Goal: Find specific page/section: Find specific page/section

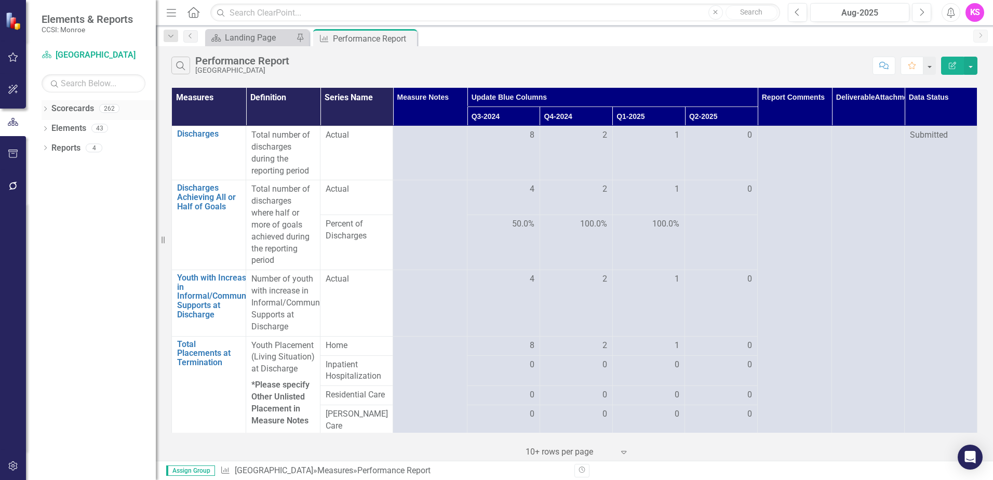
click at [48, 109] on icon "Dropdown" at bounding box center [45, 110] width 7 height 6
click at [51, 128] on icon "Dropdown" at bounding box center [51, 128] width 8 height 6
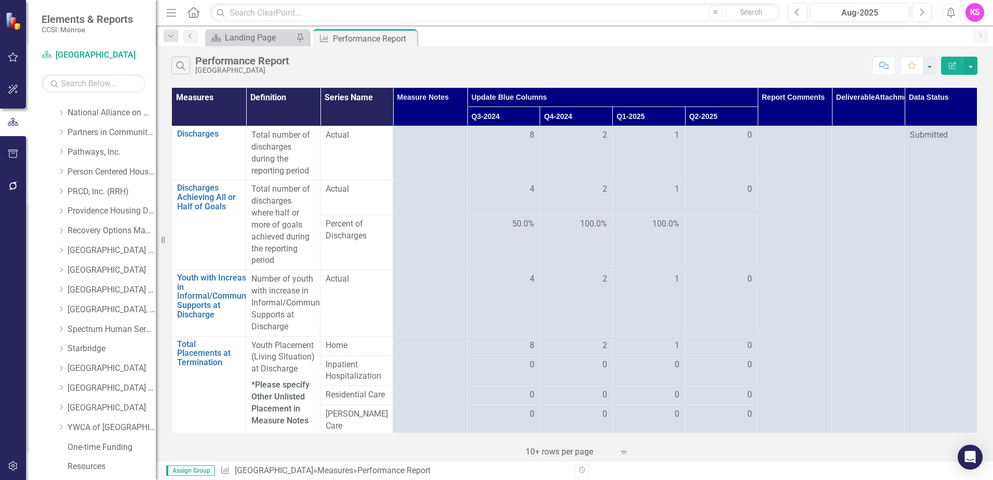
scroll to position [524, 0]
click at [63, 329] on icon "Dropdown" at bounding box center [61, 330] width 8 height 6
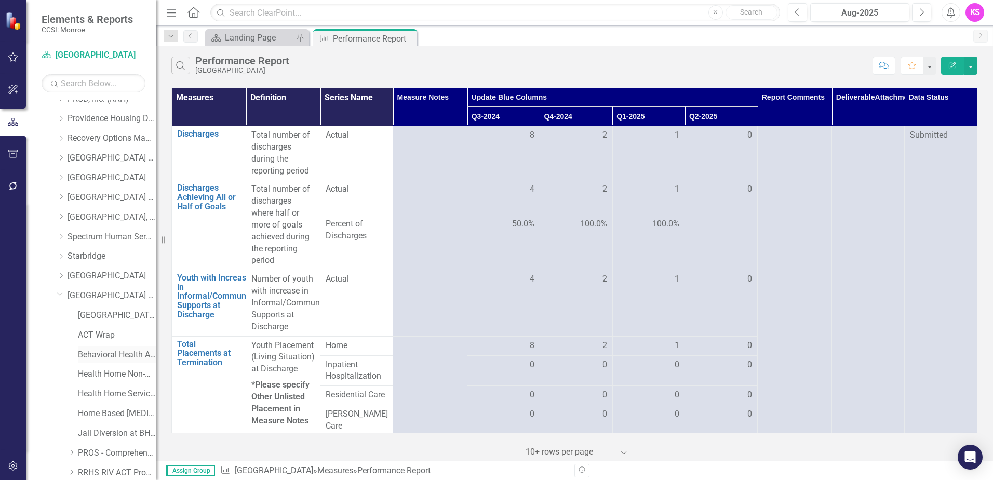
scroll to position [628, 0]
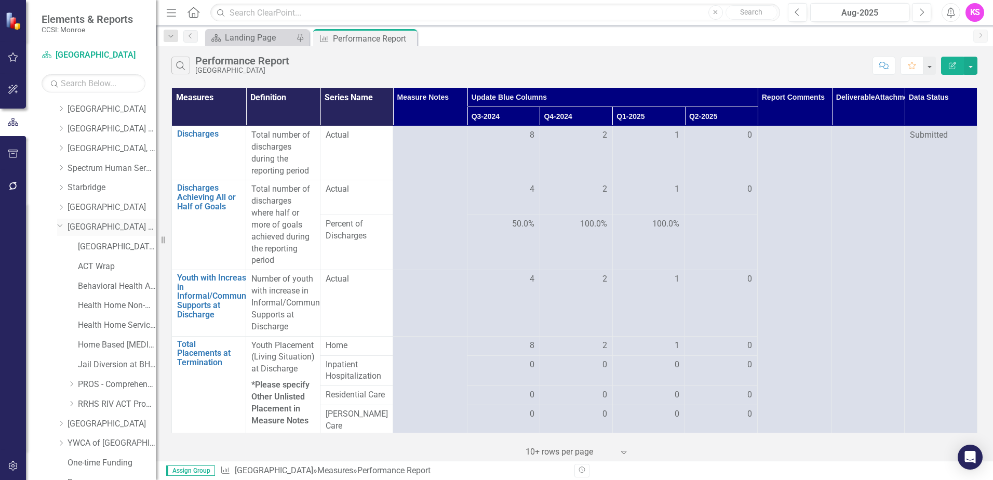
click at [111, 226] on link "[GEOGRAPHIC_DATA] (RRH)" at bounding box center [111, 227] width 88 height 12
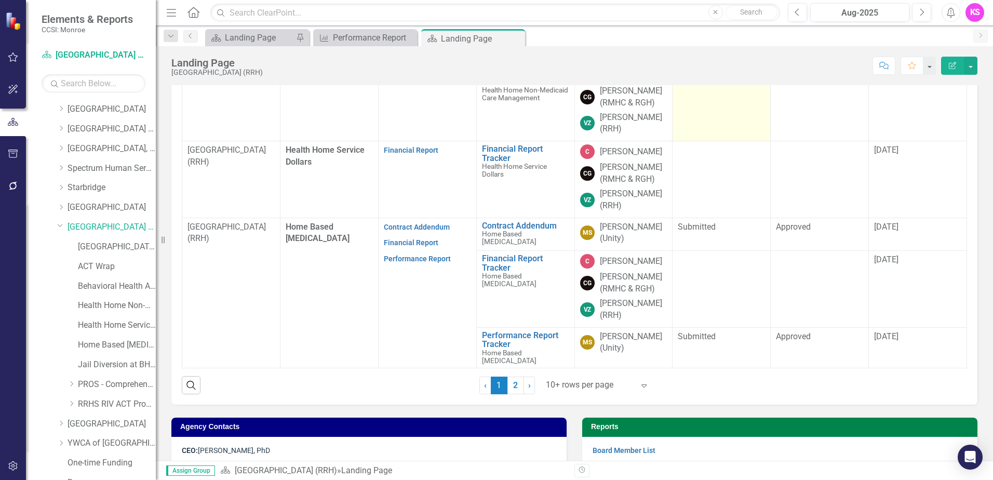
scroll to position [415, 0]
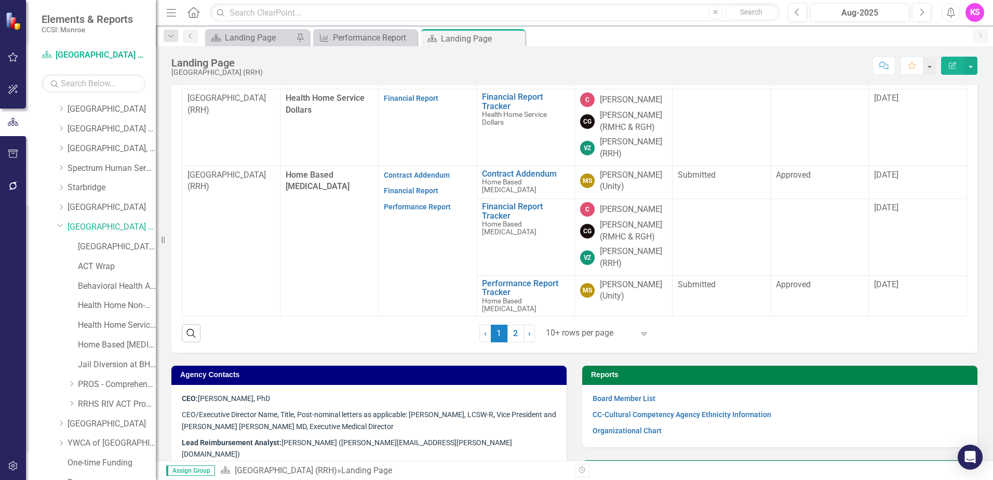
click at [641, 334] on icon at bounding box center [643, 333] width 5 height 3
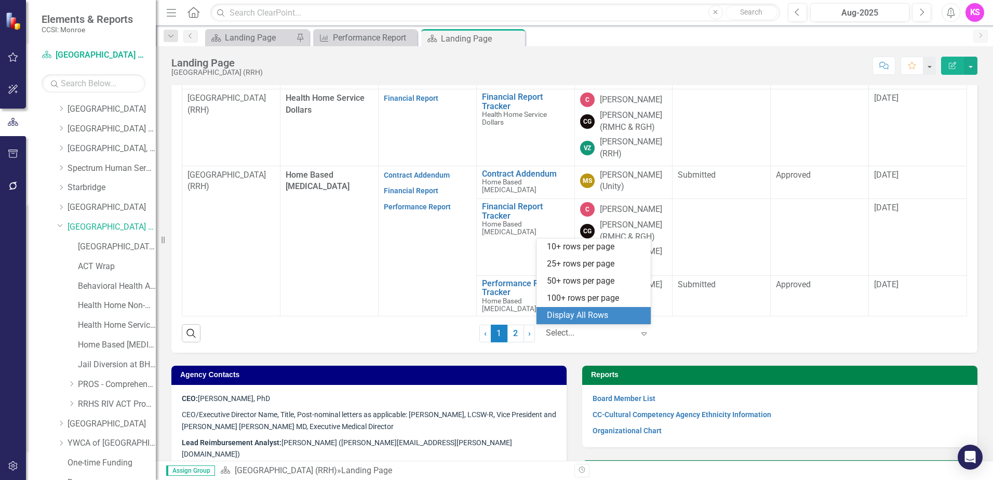
click at [594, 313] on div "Display All Rows" at bounding box center [596, 315] width 98 height 12
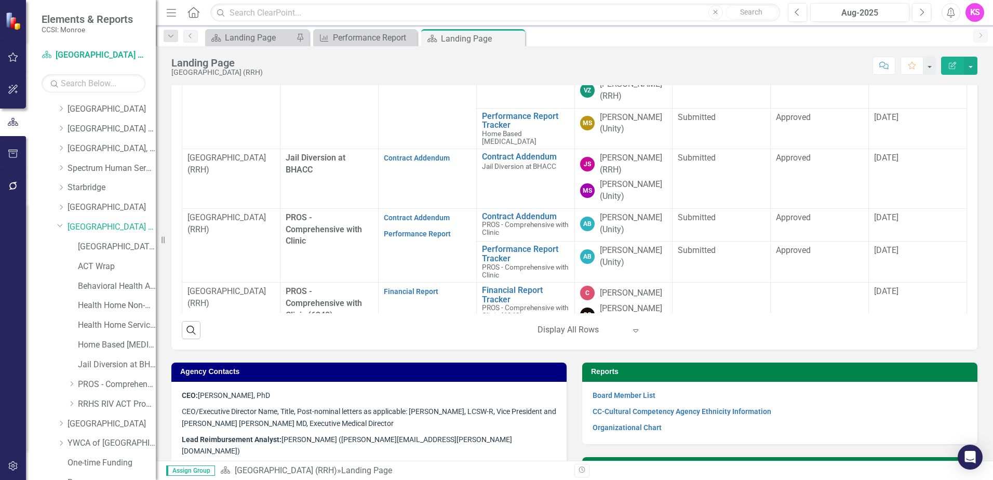
scroll to position [411, 0]
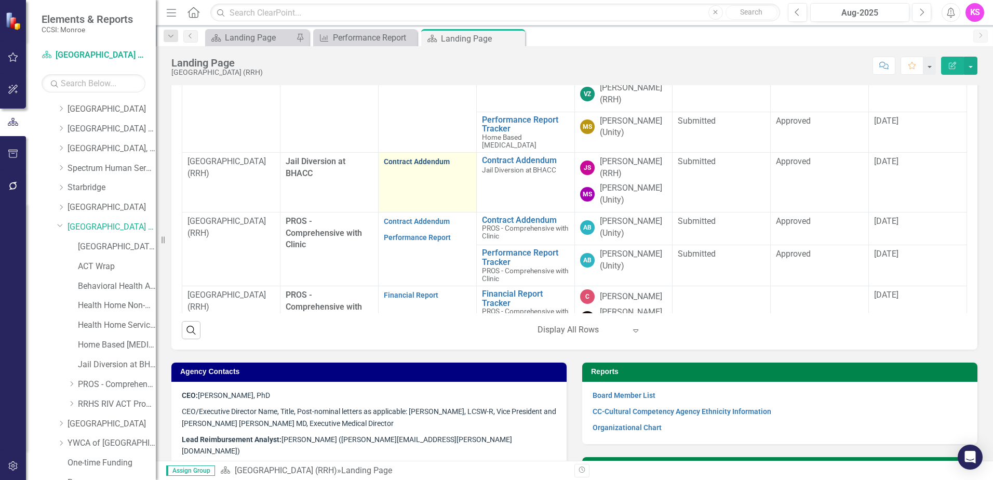
click at [407, 166] on link "Contract Addendum" at bounding box center [417, 161] width 66 height 8
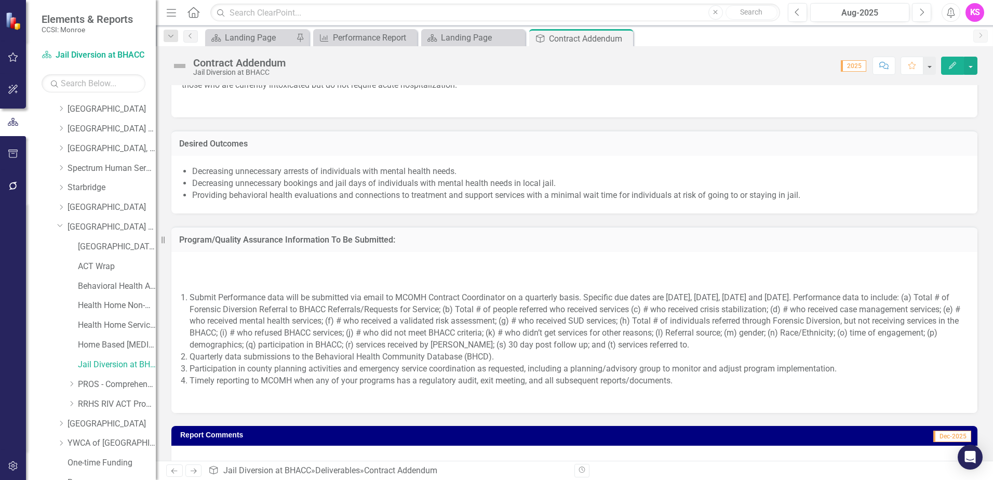
scroll to position [1090, 0]
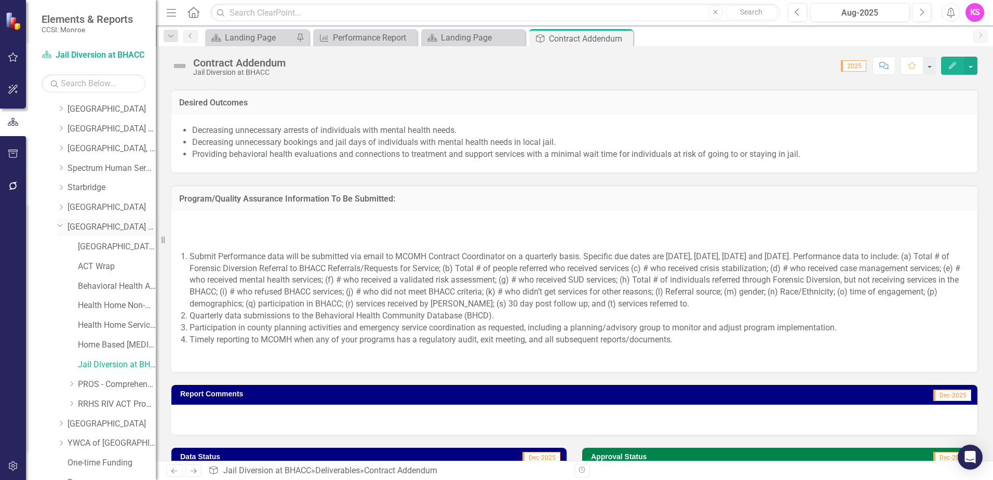
click at [87, 225] on link "[GEOGRAPHIC_DATA] (RRH)" at bounding box center [111, 227] width 88 height 12
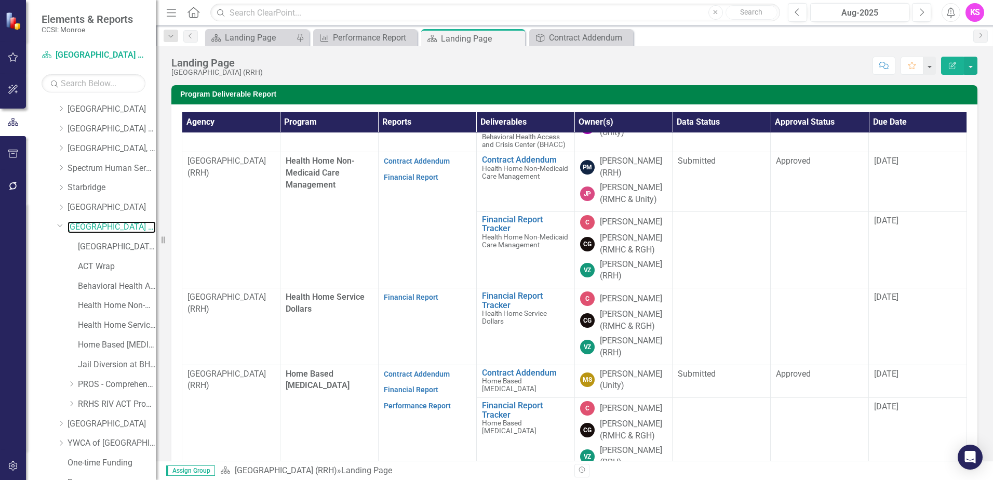
scroll to position [260, 0]
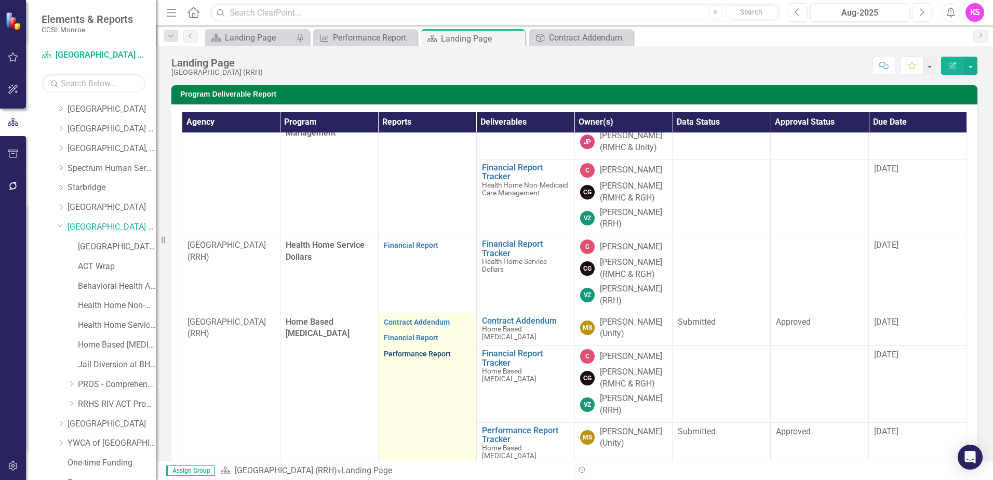
click at [398, 358] on link "Performance Report" at bounding box center [417, 353] width 67 height 8
